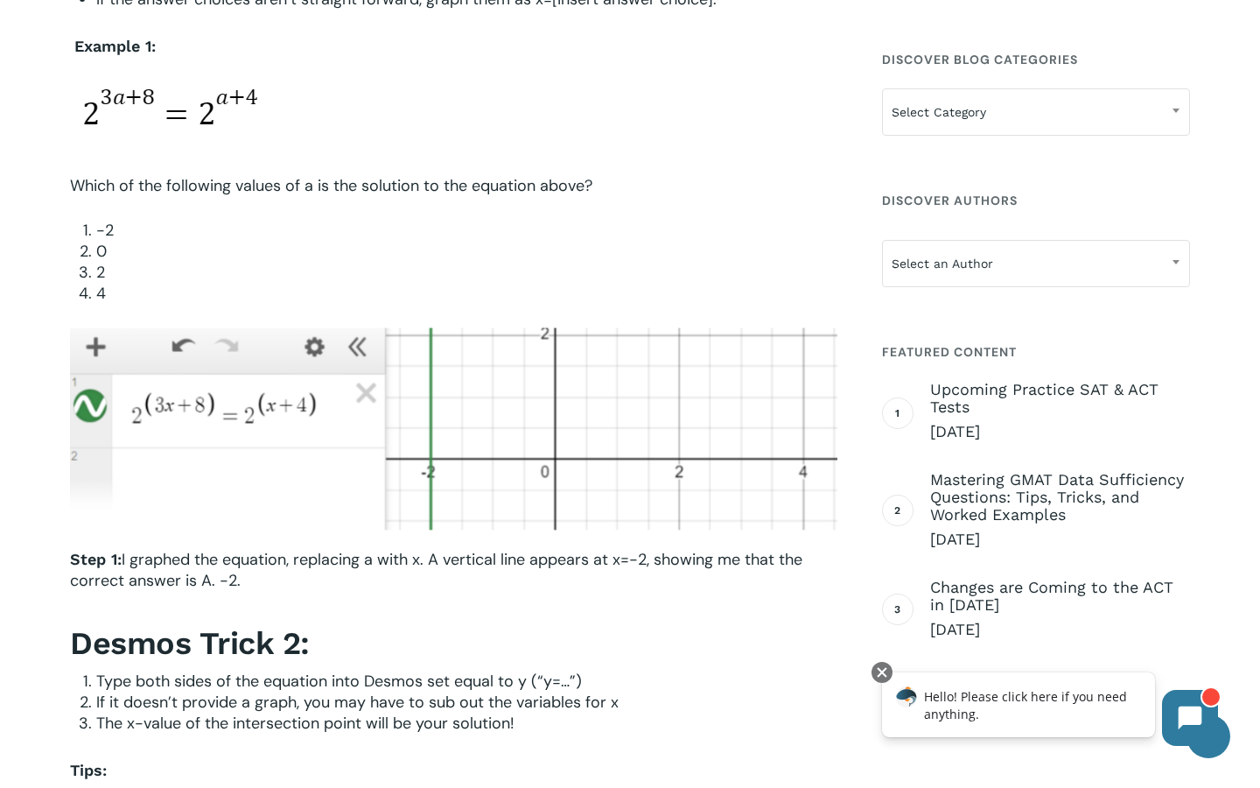
scroll to position [1302, 0]
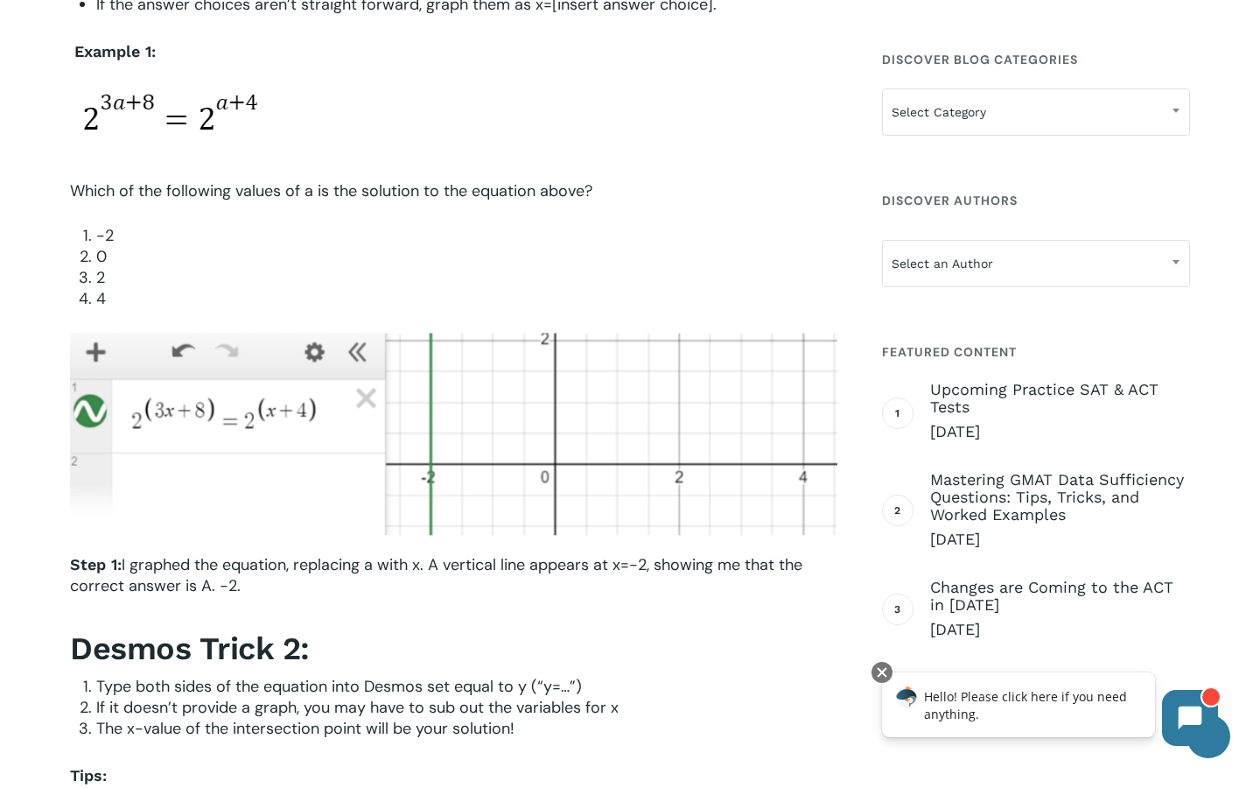
drag, startPoint x: 276, startPoint y: 116, endPoint x: 15, endPoint y: 117, distance: 260.8
click at [812, 198] on p "Which of the following values of a is the solution to the equation above?" at bounding box center [453, 202] width 767 height 45
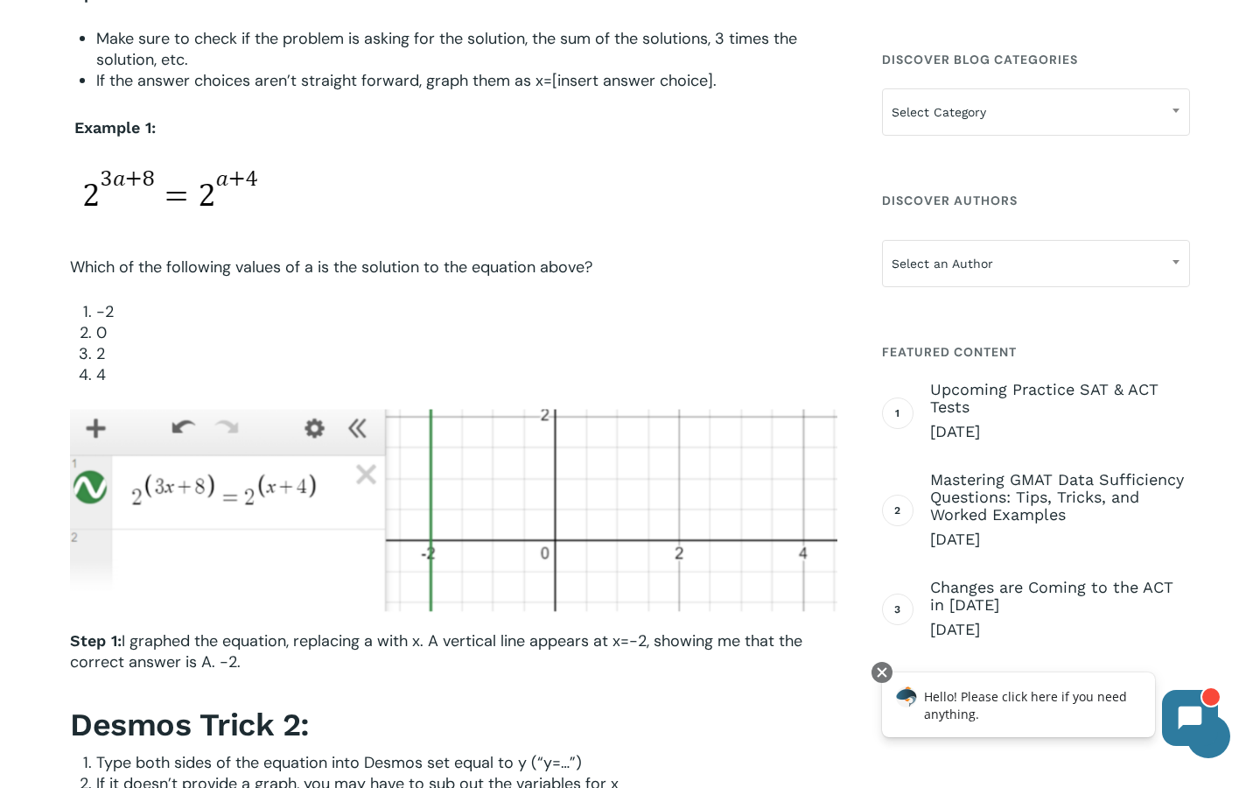
scroll to position [1253, 0]
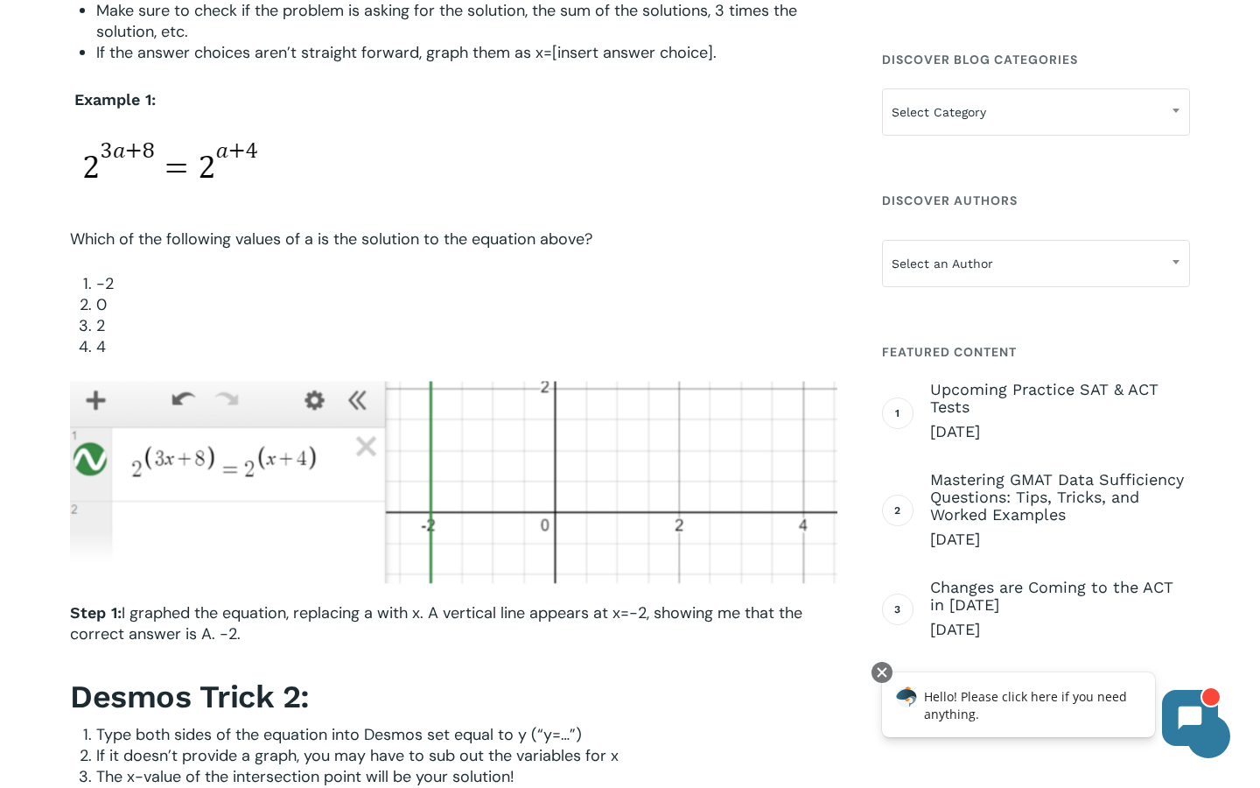
click at [792, 205] on p at bounding box center [453, 181] width 767 height 95
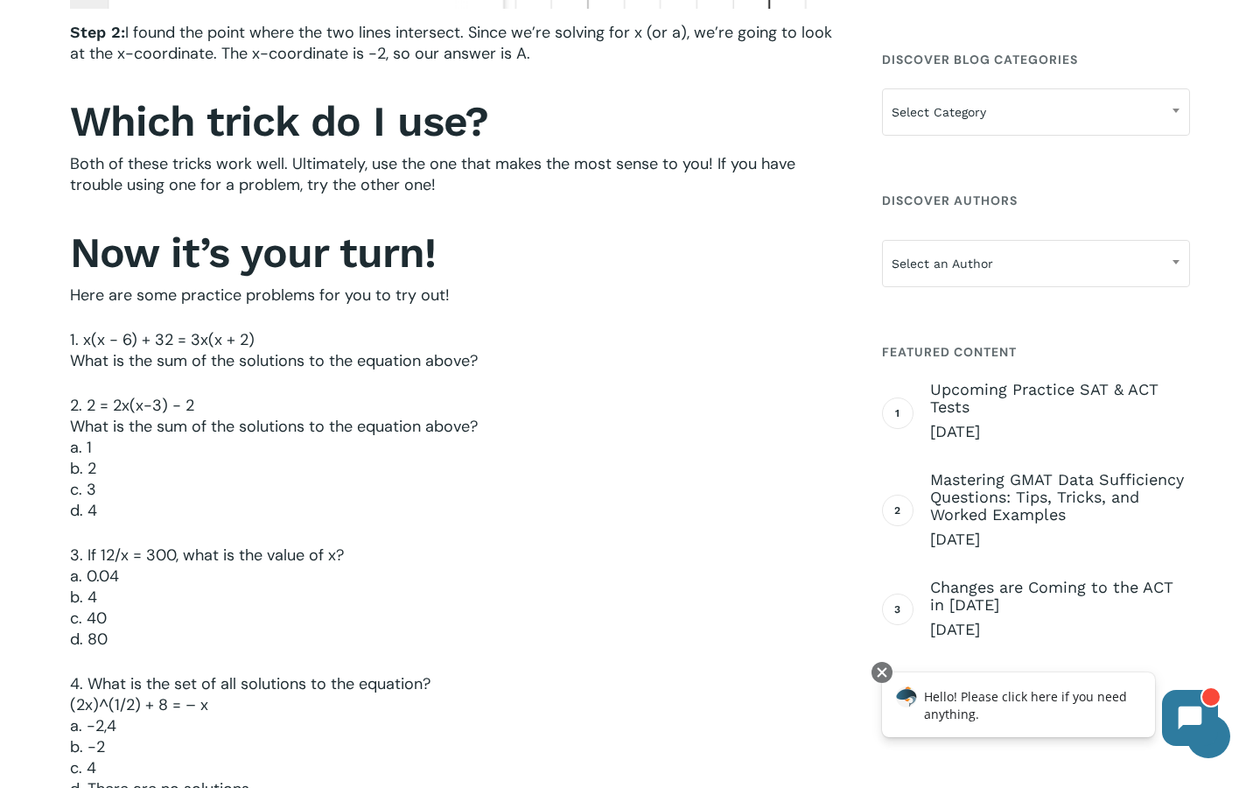
scroll to position [3177, 0]
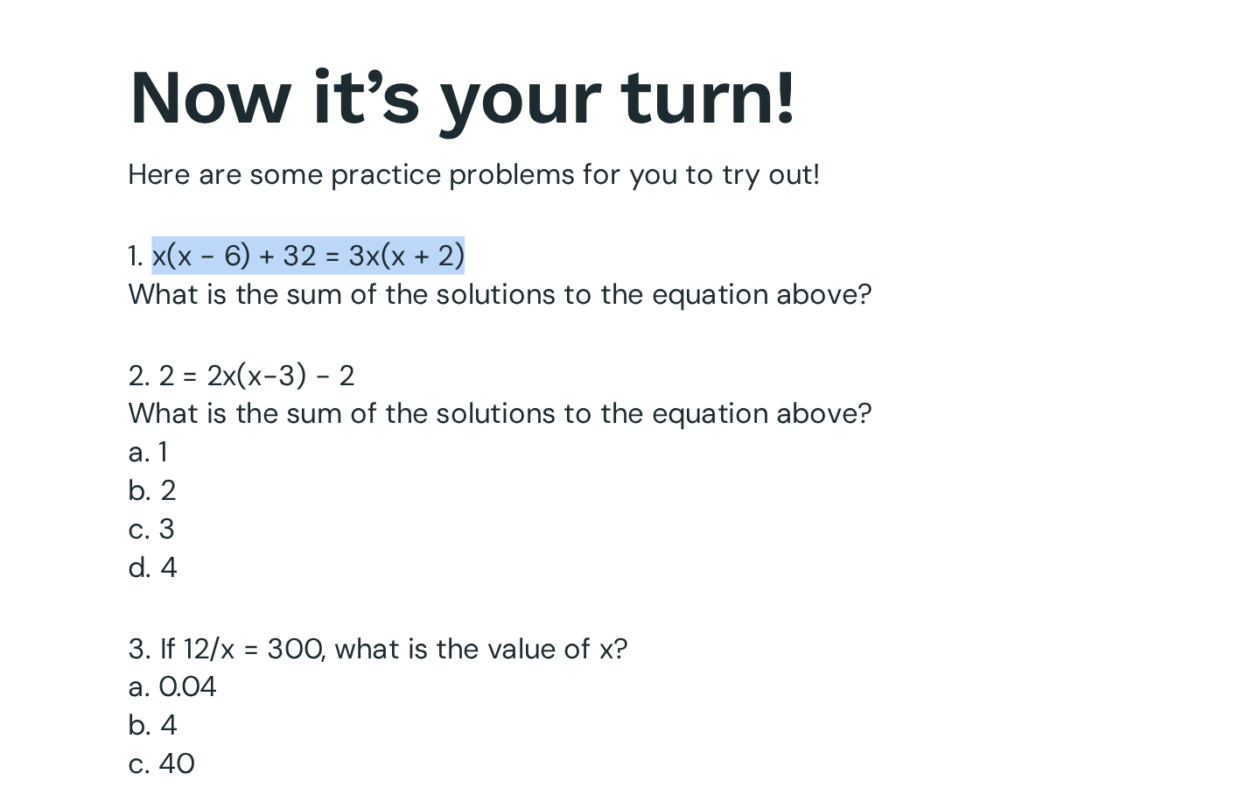
drag, startPoint x: 256, startPoint y: 228, endPoint x: 83, endPoint y: 224, distance: 172.5
click at [83, 224] on p "1. x(x − 6) + 32 = 3x(x + 2) What is the sum of the solutions to the equation a…" at bounding box center [453, 251] width 767 height 66
copy p "x(x − 6) + 32 = 3x(x + 2)"
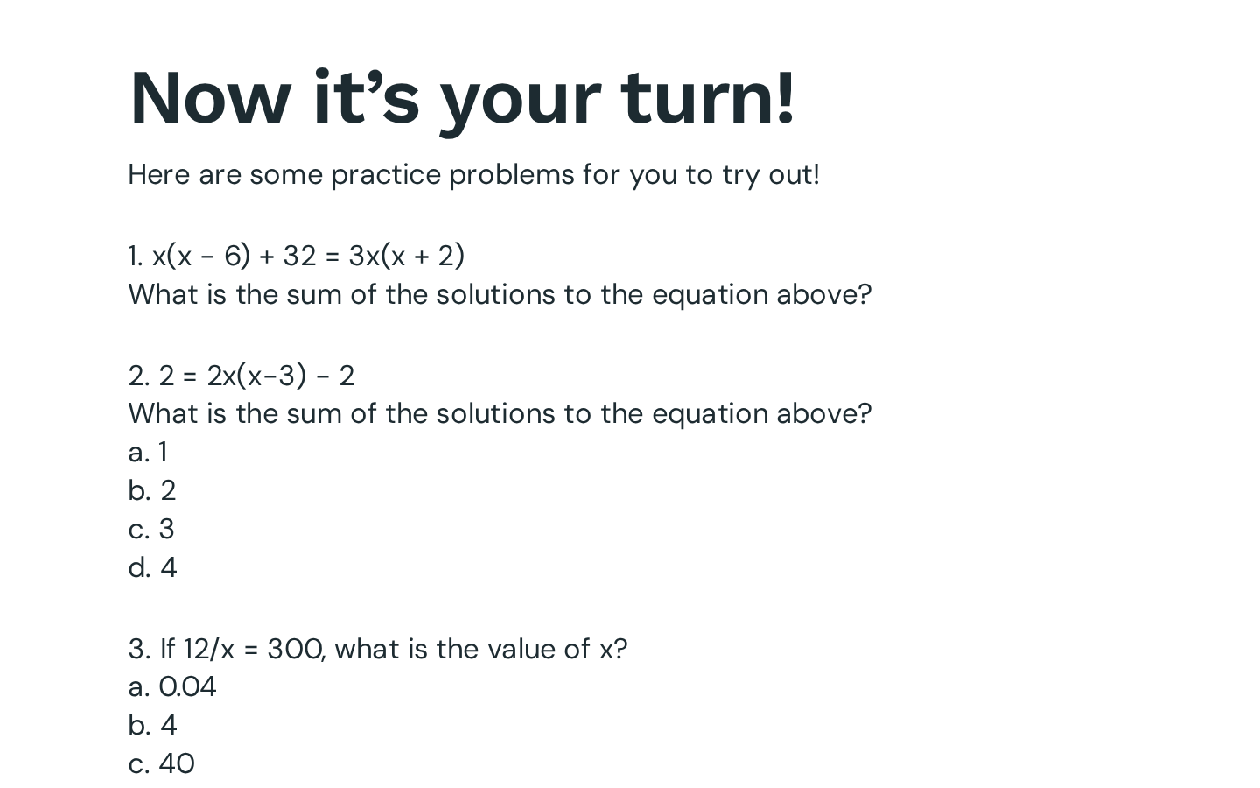
click at [373, 255] on p "1. x(x − 6) + 32 = 3x(x + 2) What is the sum of the solutions to the equation a…" at bounding box center [453, 251] width 767 height 66
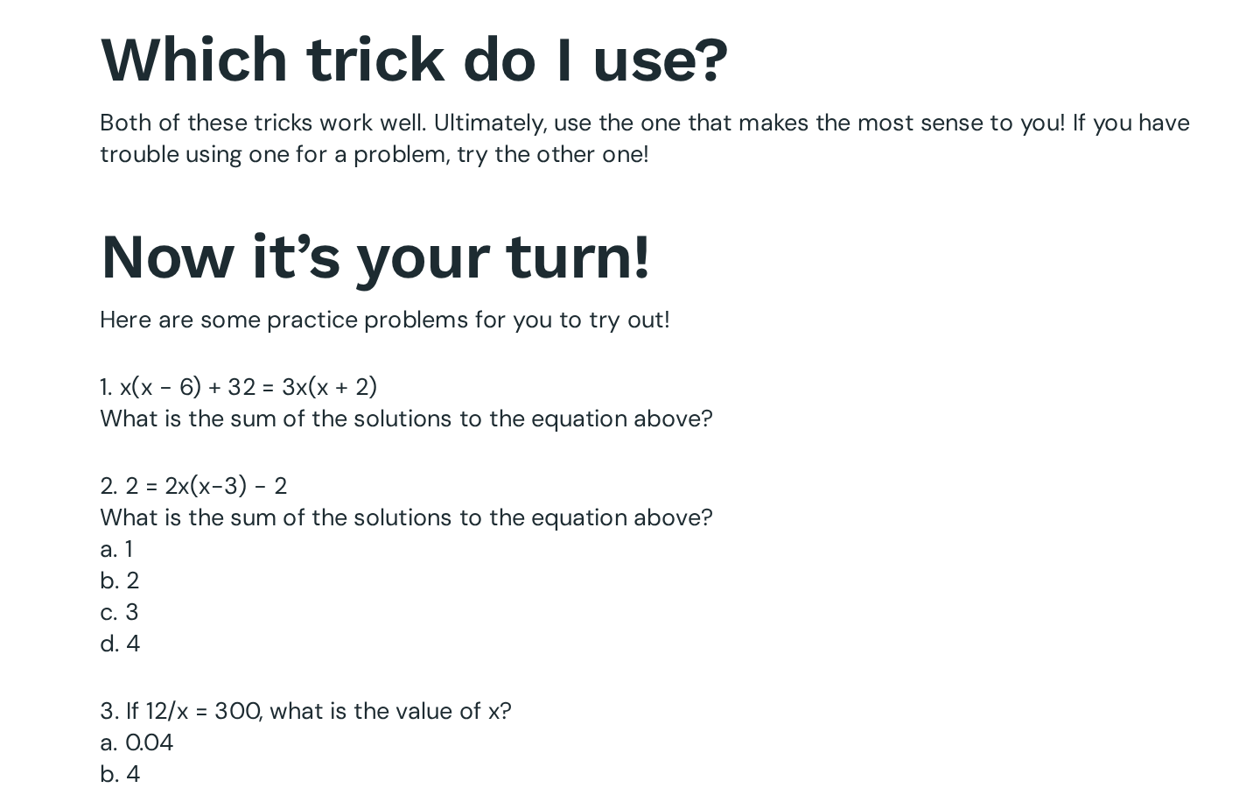
scroll to position [2886, 0]
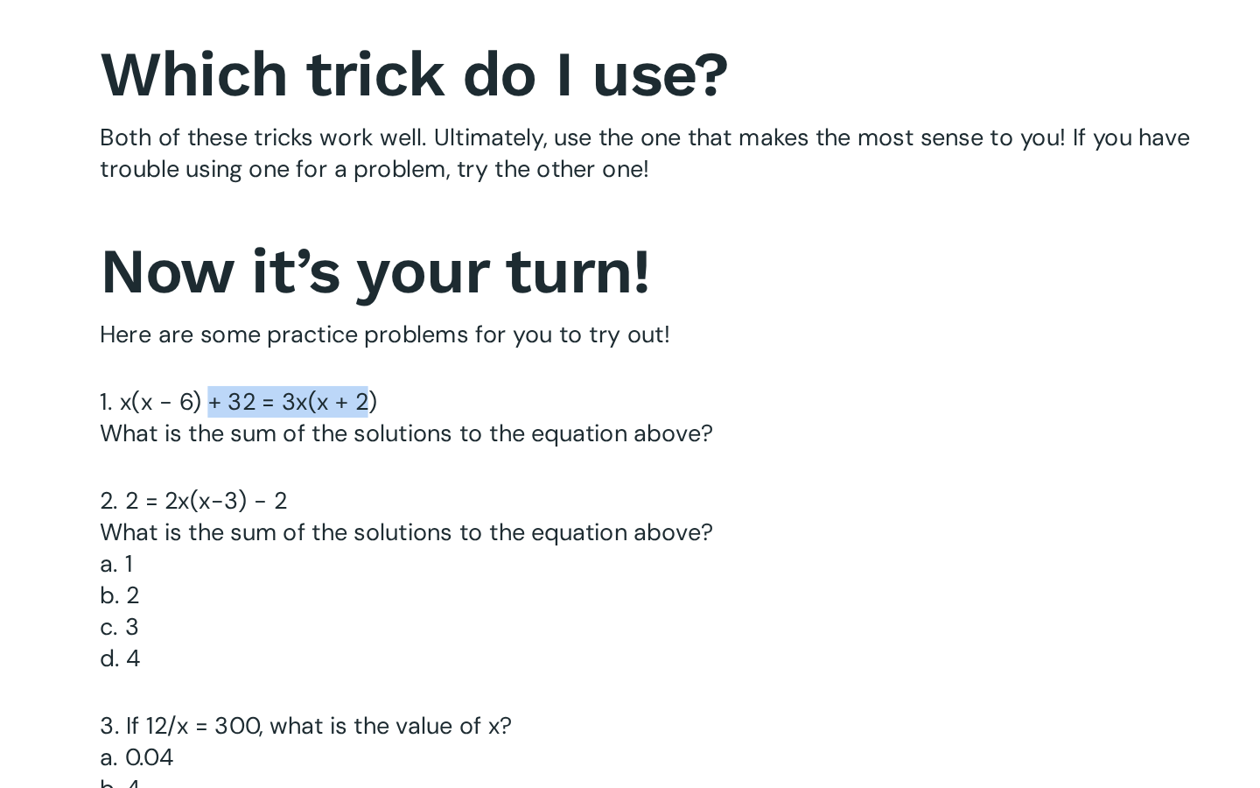
drag, startPoint x: 242, startPoint y: 519, endPoint x: 137, endPoint y: 520, distance: 105.0
click at [137, 520] on p "1. x(x − 6) + 32 = 3x(x + 2) What is the sum of the solutions to the equation a…" at bounding box center [453, 542] width 767 height 66
click at [270, 518] on p "1. x(x − 6) + 32 = 3x(x + 2) What is the sum of the solutions to the equation a…" at bounding box center [453, 542] width 767 height 66
drag, startPoint x: 255, startPoint y: 519, endPoint x: 80, endPoint y: 512, distance: 175.2
click at [80, 512] on p "1. x(x − 6) + 32 = 3x(x + 2) What is the sum of the solutions to the equation a…" at bounding box center [453, 542] width 767 height 66
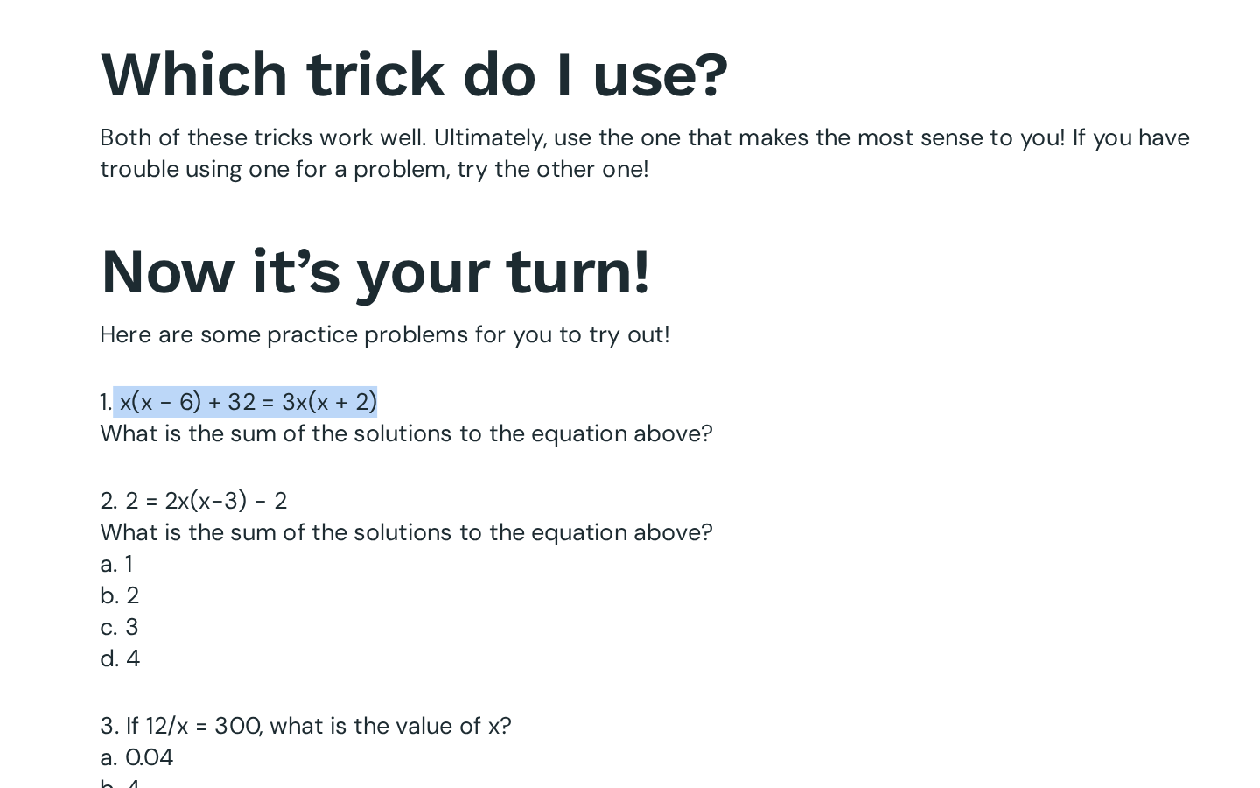
copy p "x(x − 6) + 32 = 3x(x + 2)"
click at [221, 546] on p "1. x(x − 6) + 32 = 3x(x + 2) What is the sum of the solutions to the equation a…" at bounding box center [453, 542] width 767 height 66
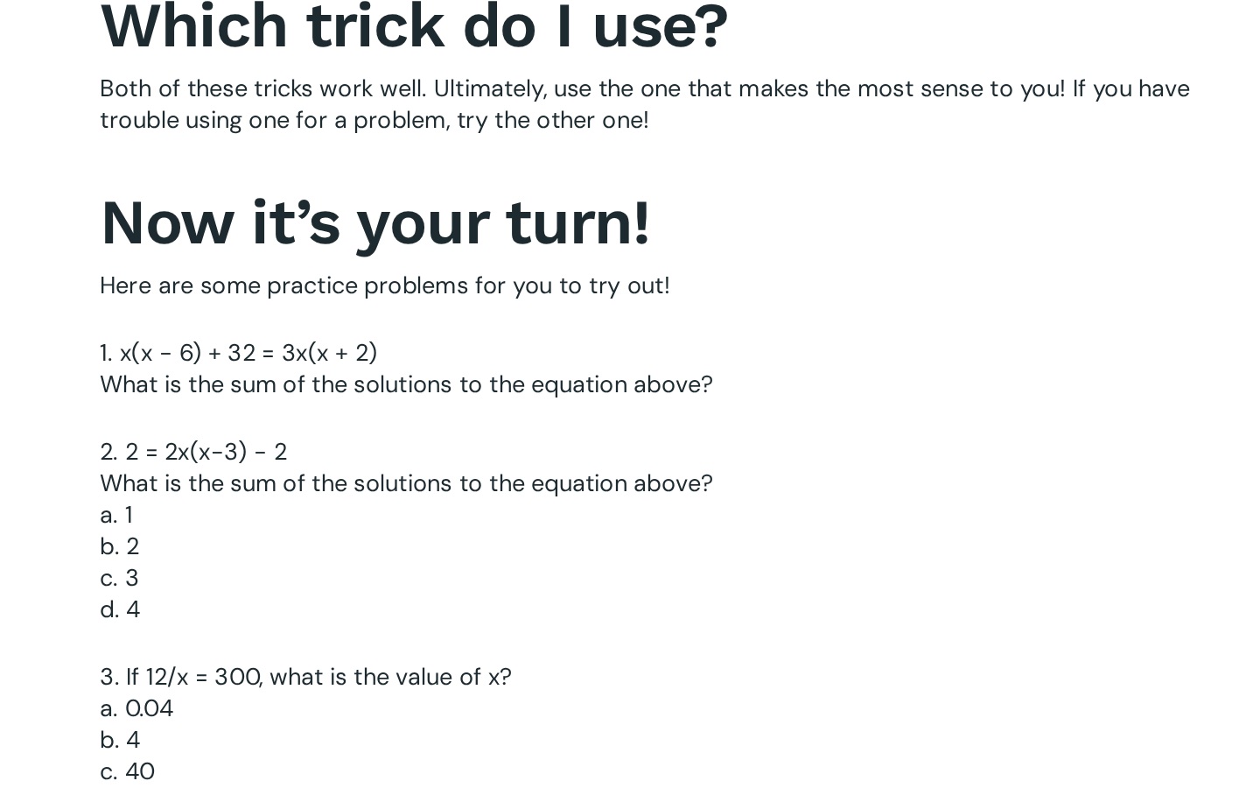
scroll to position [2917, 0]
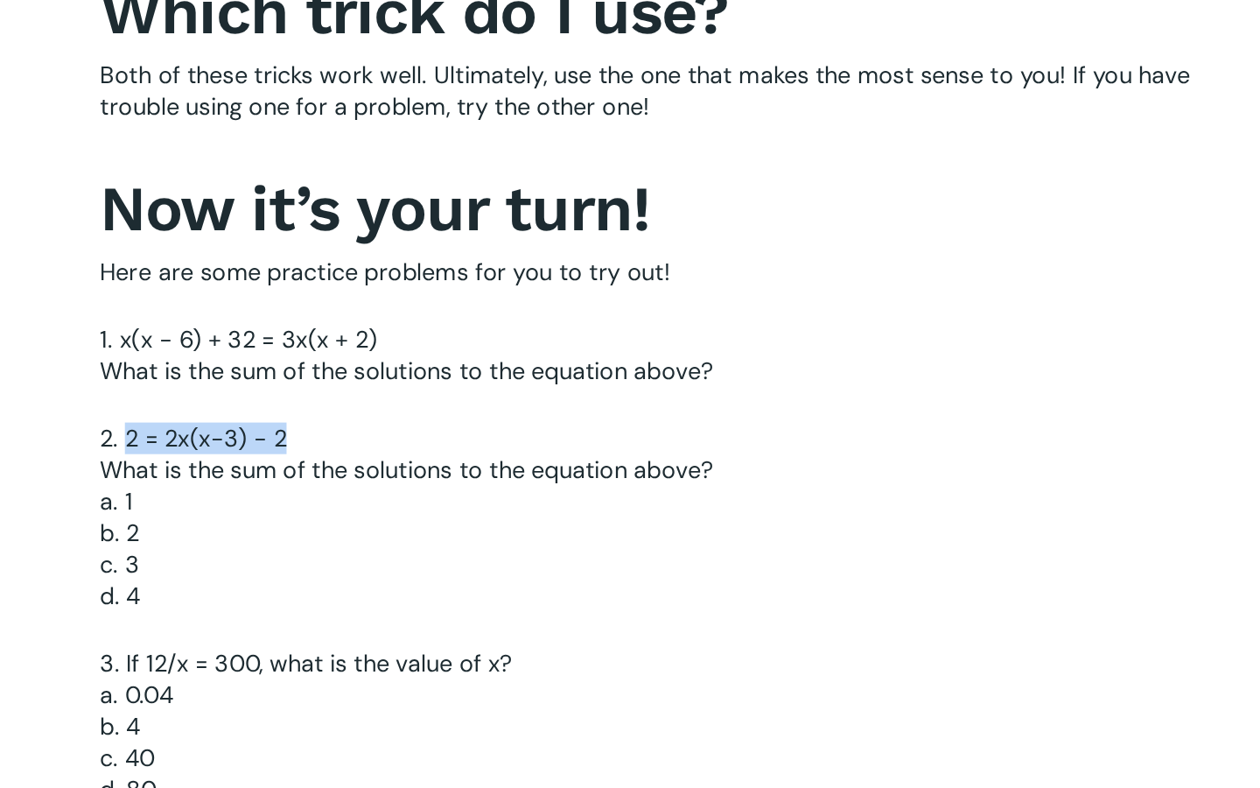
drag, startPoint x: 201, startPoint y: 557, endPoint x: 88, endPoint y: 557, distance: 113.8
click at [88, 557] on p "2. 2 = 2x(x-3) − 2 What is the sum of the solutions to the equation above? a. 1…" at bounding box center [453, 619] width 767 height 150
copy p "2 = 2x(x-3) − 2"
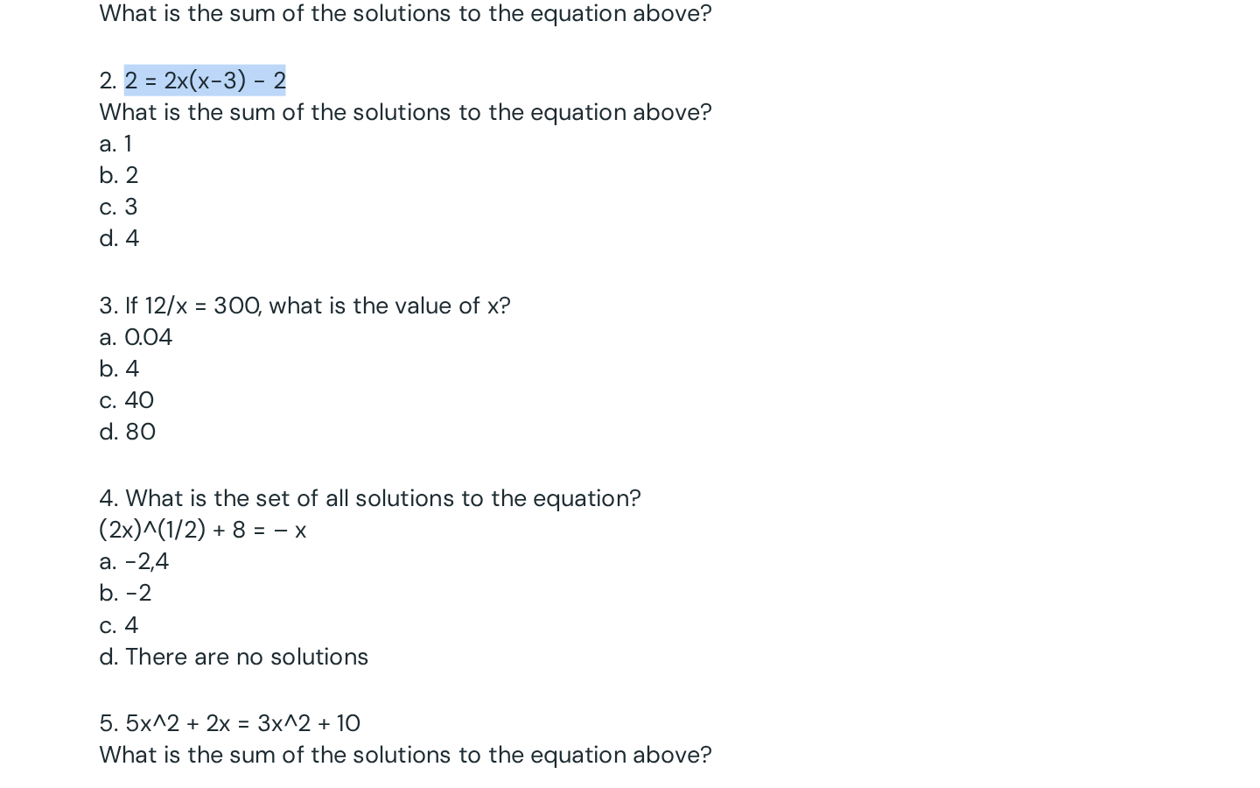
scroll to position [3324, 0]
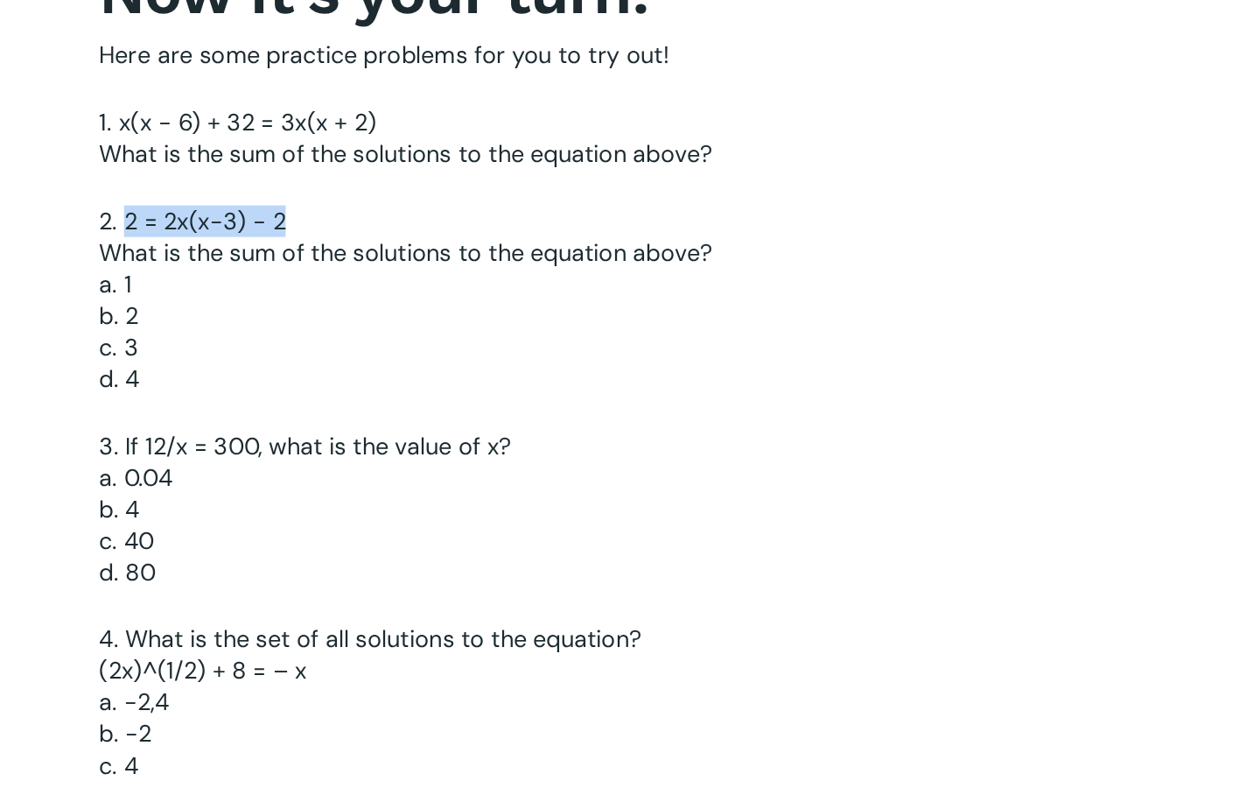
drag, startPoint x: 97, startPoint y: 231, endPoint x: 50, endPoint y: 230, distance: 47.3
click at [50, 230] on div "Introduction Single Variable Equation problems are common on the digital SAT, s…" at bounding box center [630, 517] width 1260 height 6581
click at [183, 228] on p "2. 2 = 2x(x-3) − 2 What is the sum of the solutions to the equation above? a. 1…" at bounding box center [453, 212] width 767 height 150
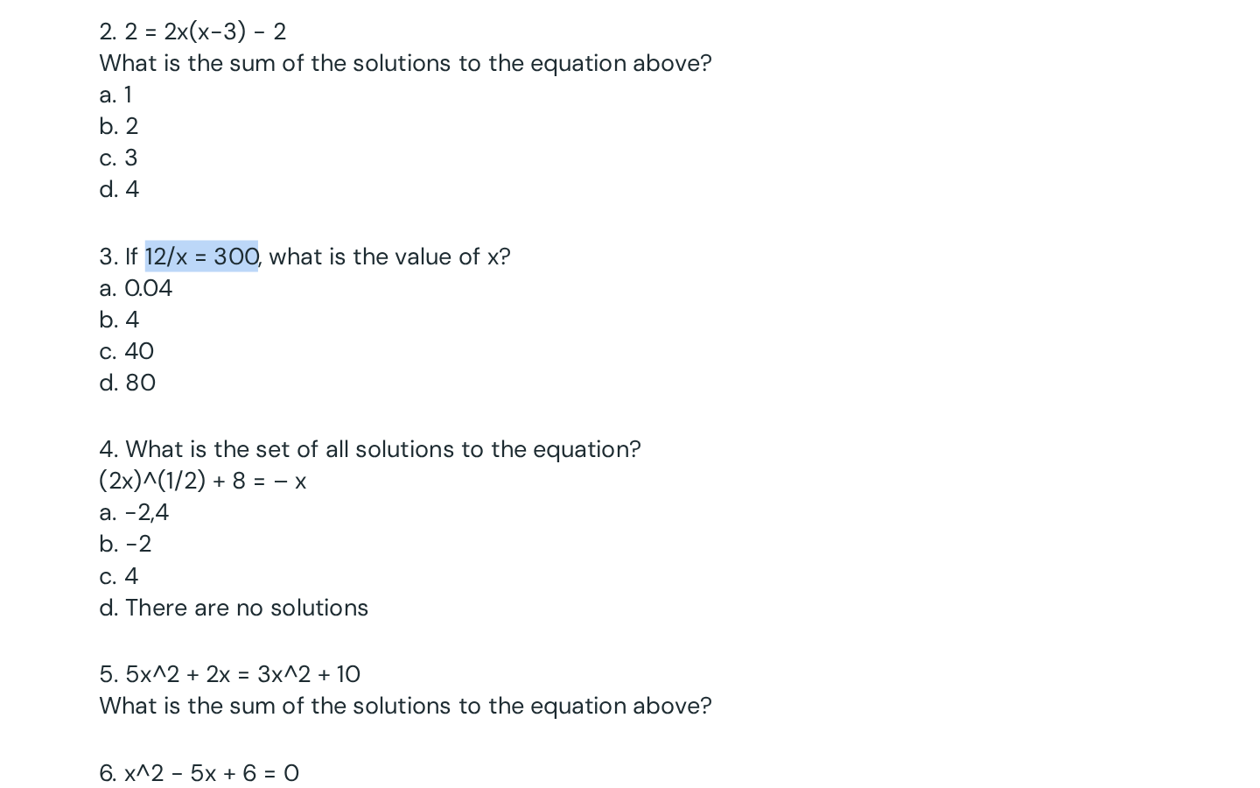
drag, startPoint x: 176, startPoint y: 299, endPoint x: 99, endPoint y: 299, distance: 77.0
click at [99, 299] on p "3. If 12/x = 300, what is the value of x? a. 0.04 b. 4 c. 40 d. 80" at bounding box center [453, 350] width 767 height 129
copy p "12/x = 300"
click at [213, 389] on p "3. If 12/x = 300, what is the value of x? a. 0.04 b. 4 c. 40 d. 80" at bounding box center [453, 350] width 767 height 129
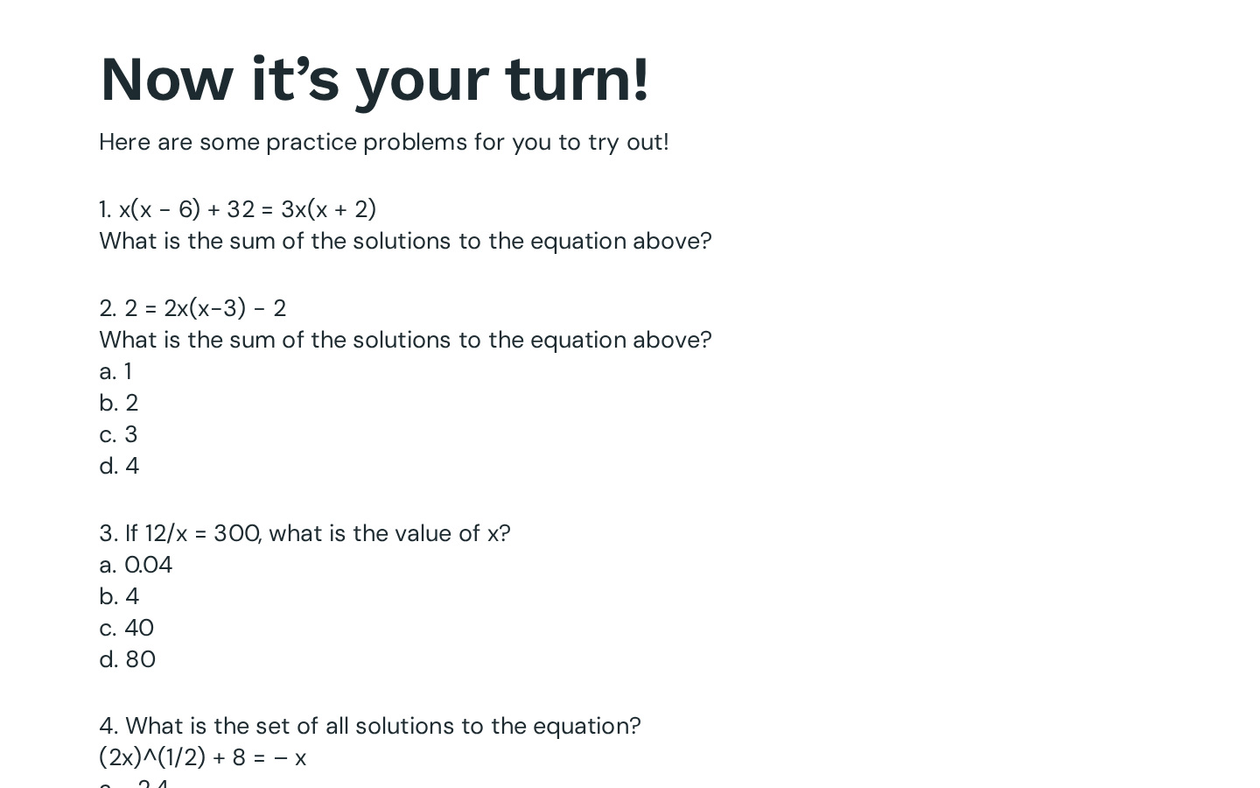
scroll to position [3262, 0]
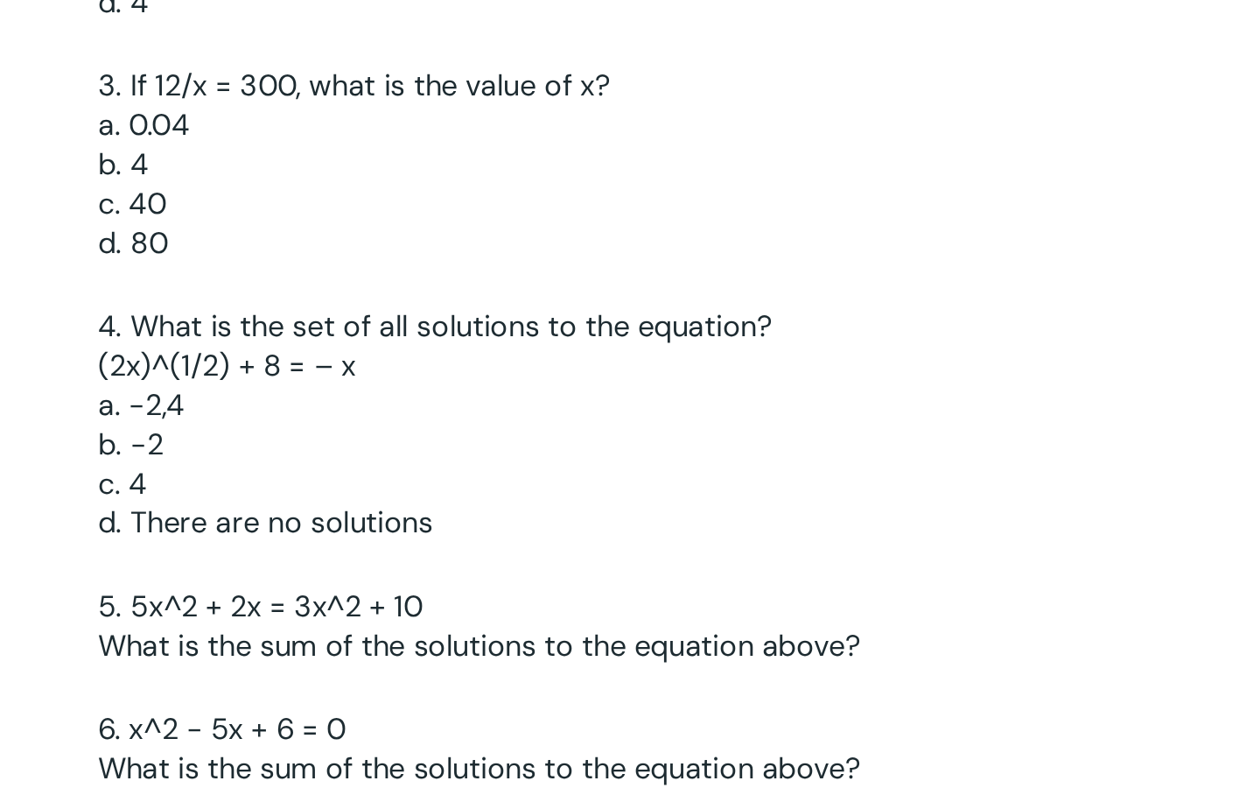
drag, startPoint x: 205, startPoint y: 510, endPoint x: 70, endPoint y: 504, distance: 134.9
click at [70, 504] on p "4. What is the set of all solutions to the equation? (2x)^(1/2) + 8 = – x a. -2…" at bounding box center [453, 552] width 767 height 150
copy p "(2x)^(1/2) + 8 = – x"
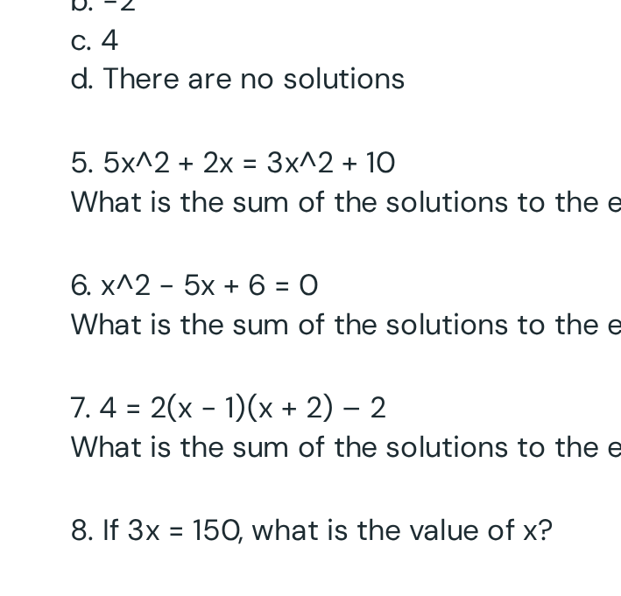
scroll to position [3600, 0]
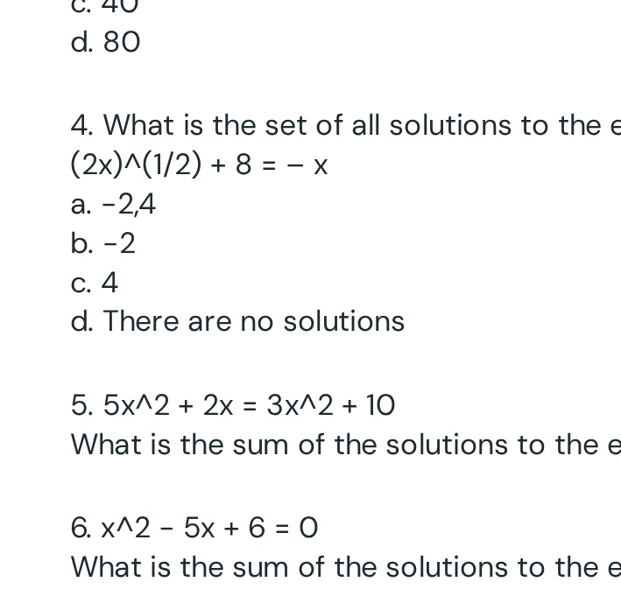
click at [130, 127] on p "4. What is the set of all solutions to the equation? (2x)^(1/2) + 8 = – x a. -2…" at bounding box center [311, 135] width 546 height 150
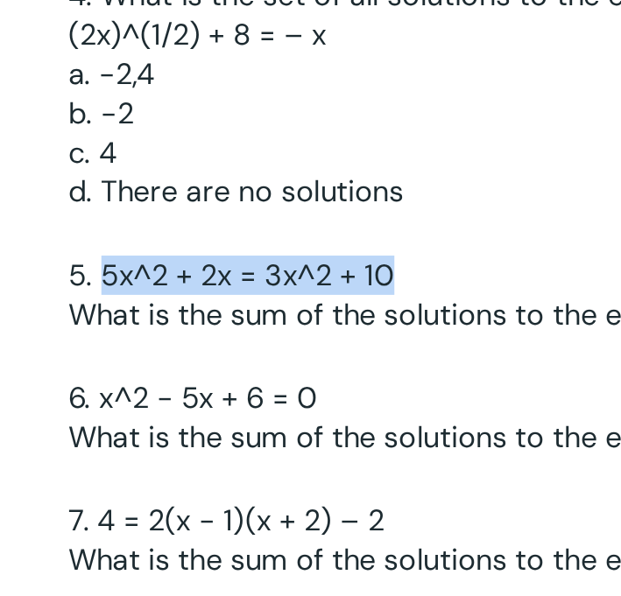
drag, startPoint x: 214, startPoint y: 221, endPoint x: 57, endPoint y: 221, distance: 157.6
click at [57, 221] on p "5. 5x^2 + 2x = 3x^2 + 10 What is the sum of the solutions to the equation above?" at bounding box center [311, 242] width 546 height 66
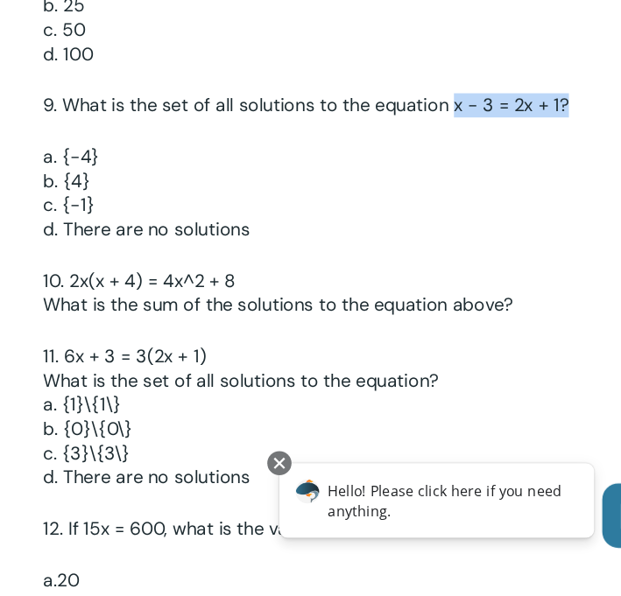
scroll to position [3999, 0]
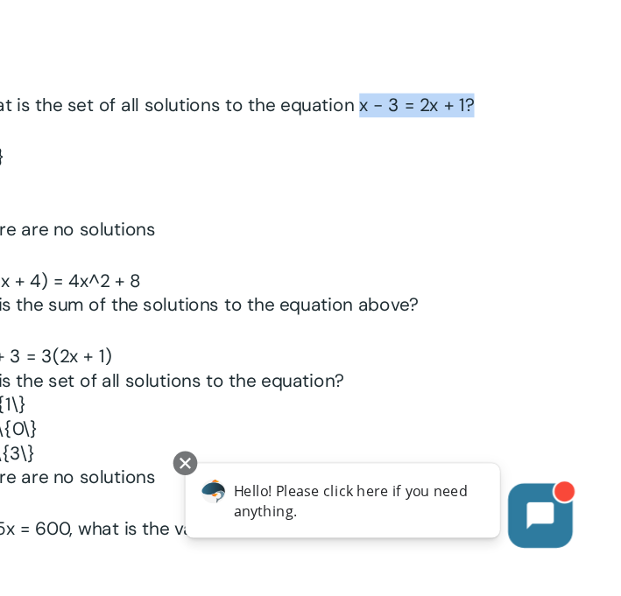
drag, startPoint x: 395, startPoint y: 172, endPoint x: 653, endPoint y: 172, distance: 258.2
click at [463, 174] on p "9. What is the set of all solutions to the equation x − 3 = 2x + 1?" at bounding box center [311, 181] width 546 height 45
drag, startPoint x: 485, startPoint y: 172, endPoint x: 396, endPoint y: 177, distance: 89.4
click at [396, 177] on p "9. What is the set of all solutions to the equation x − 3 = 2x + 1?" at bounding box center [311, 181] width 546 height 45
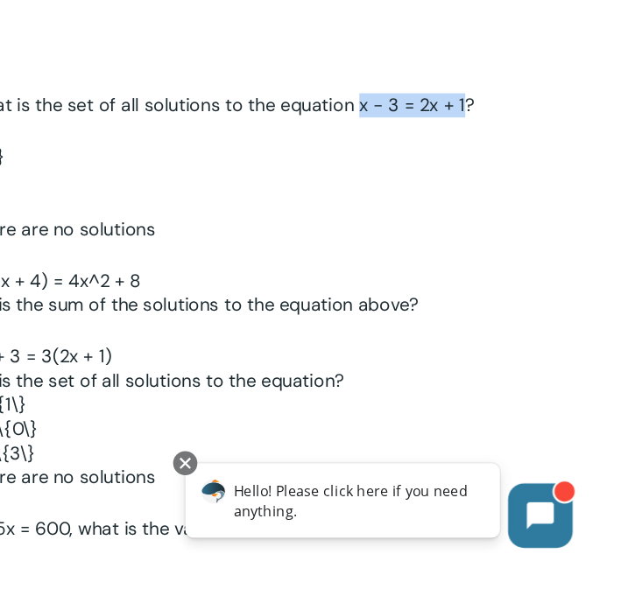
copy p "x − 3 = 2x + 1"
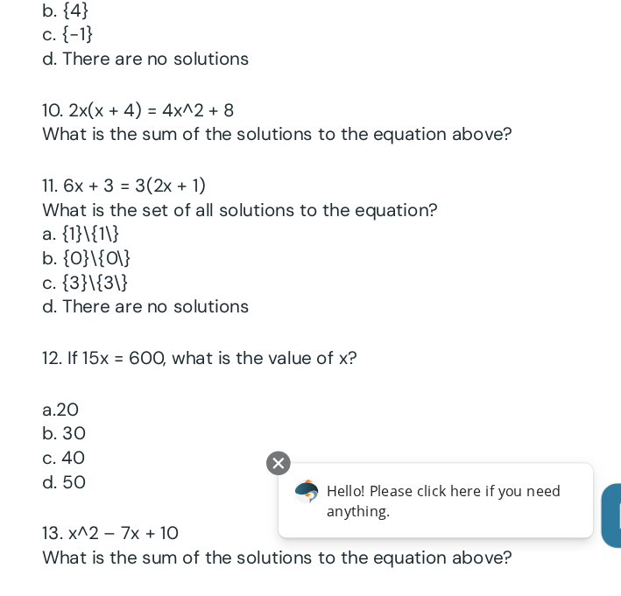
scroll to position [4152, 0]
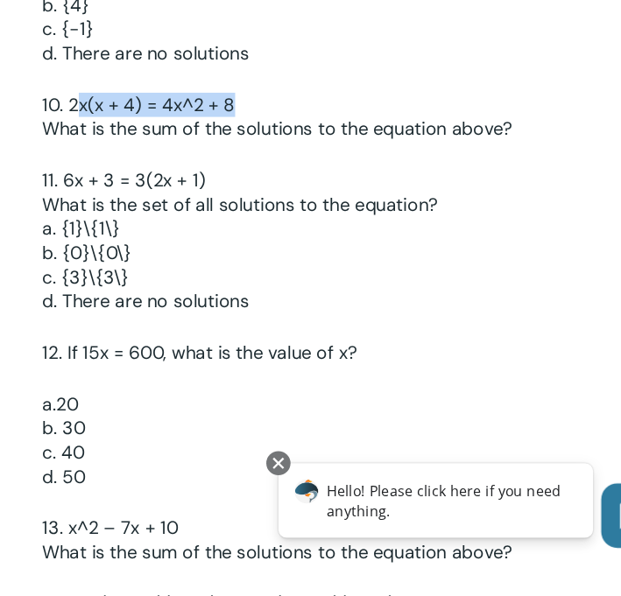
drag, startPoint x: 209, startPoint y: 165, endPoint x: 65, endPoint y: 168, distance: 144.5
click at [65, 168] on p "10. 2x(x + 4) = 4x^2 + 8 What is the sum of the solutions to the equation above?" at bounding box center [311, 191] width 546 height 66
click at [244, 172] on p "10. 2x(x + 4) = 4x^2 + 8 What is the sum of the solutions to the equation above?" at bounding box center [311, 191] width 546 height 66
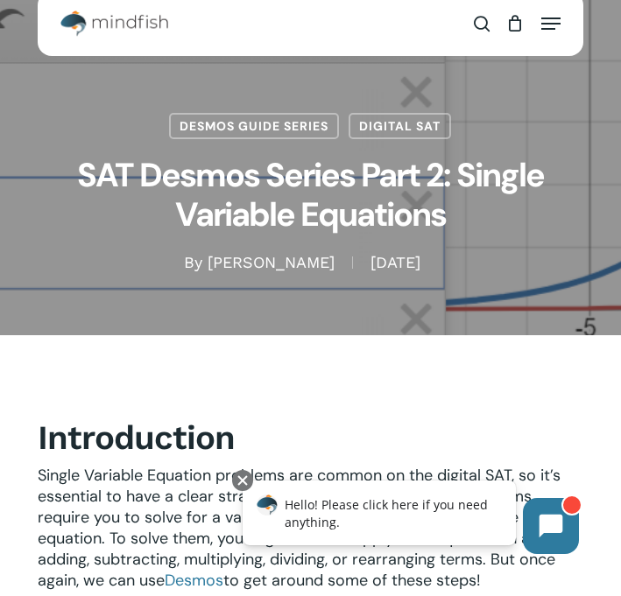
scroll to position [36, 0]
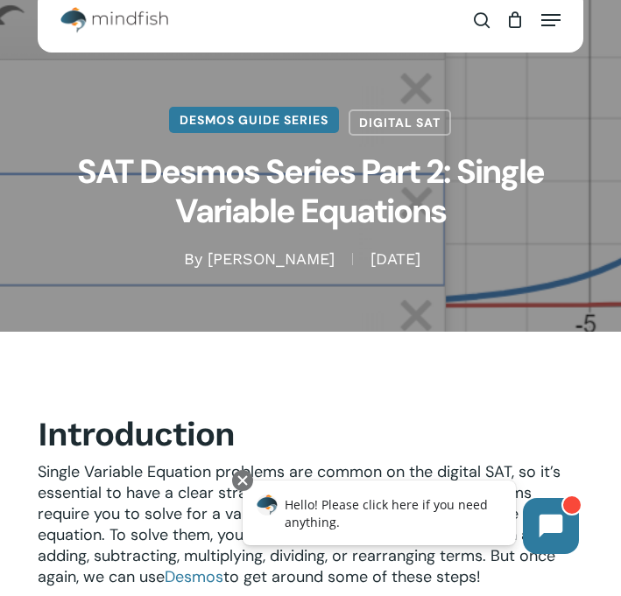
click at [257, 123] on link "Desmos Guide Series" at bounding box center [254, 120] width 170 height 26
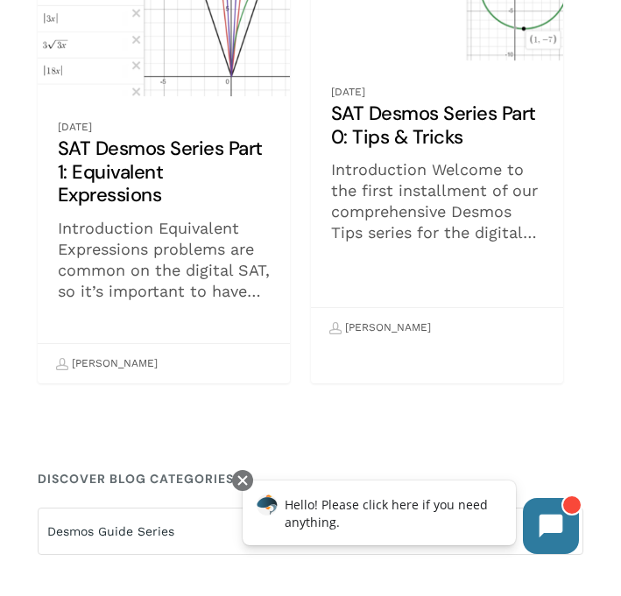
scroll to position [1365, 0]
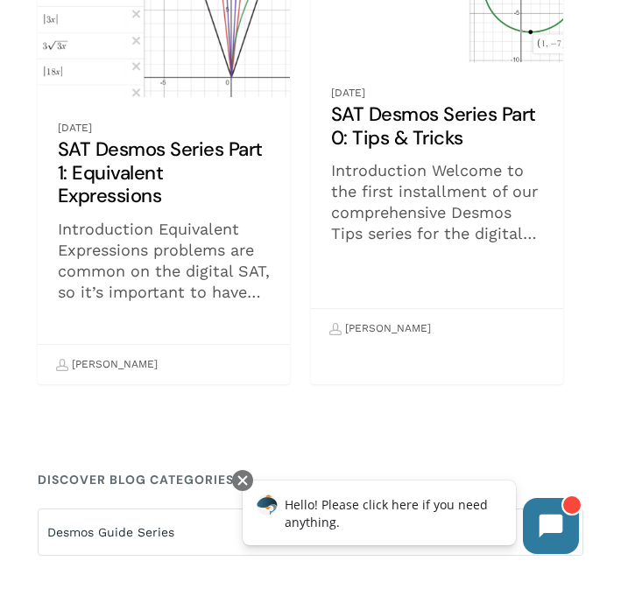
click at [430, 111] on link "SAT Desmos Series Part 0: Tips & Tricks" at bounding box center [437, 138] width 253 height 422
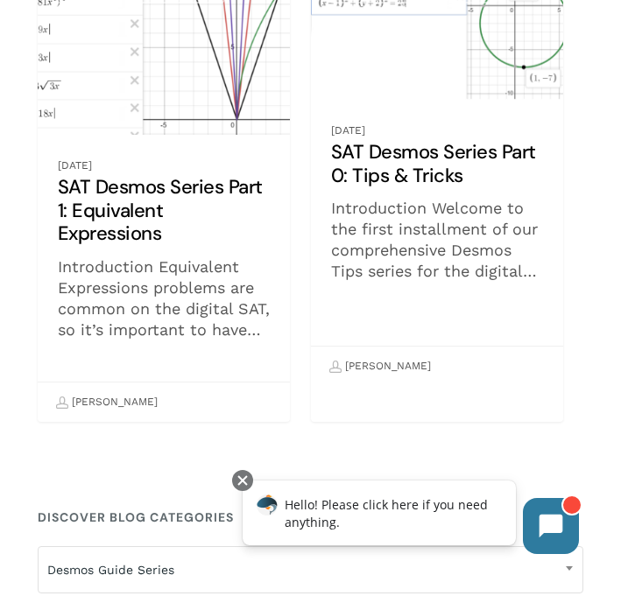
click at [186, 180] on link "SAT Desmos Series Part 1: Equivalent Expressions" at bounding box center [164, 193] width 253 height 457
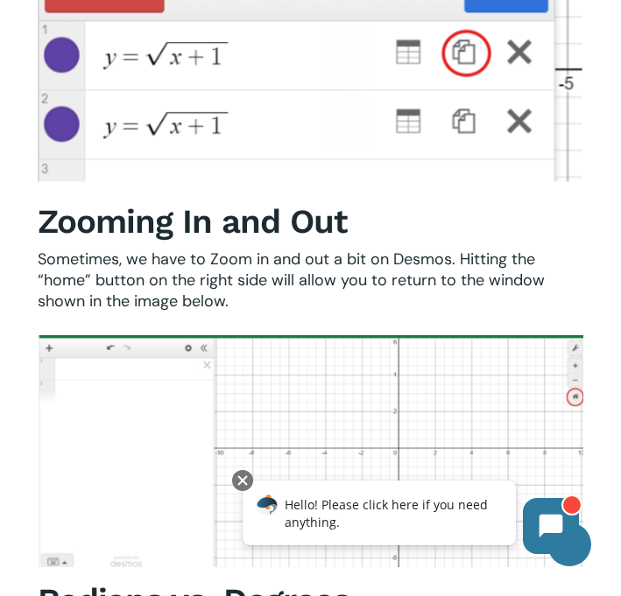
scroll to position [3045, 0]
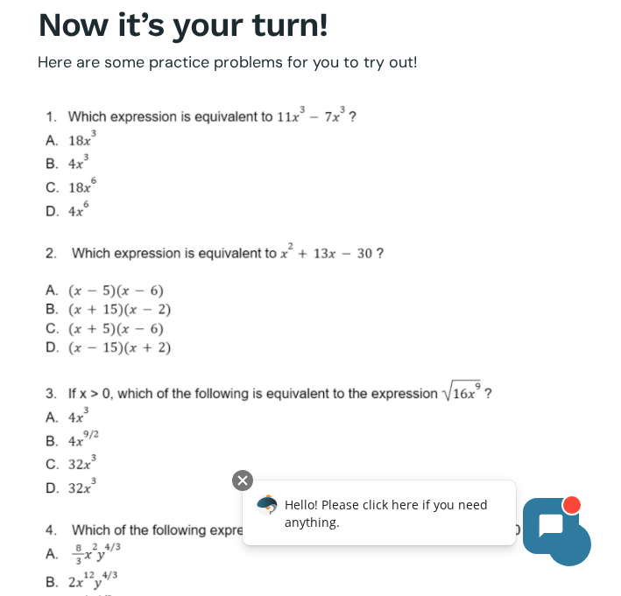
scroll to position [6583, 0]
